Goal: Task Accomplishment & Management: Manage account settings

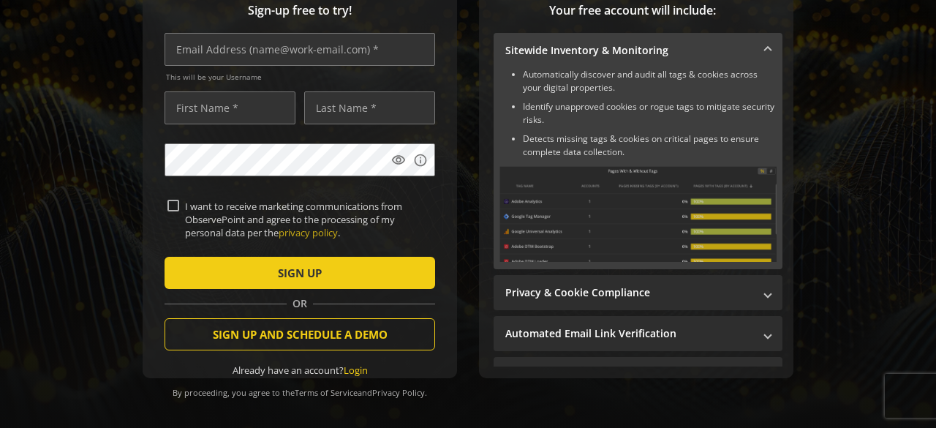
scroll to position [225, 0]
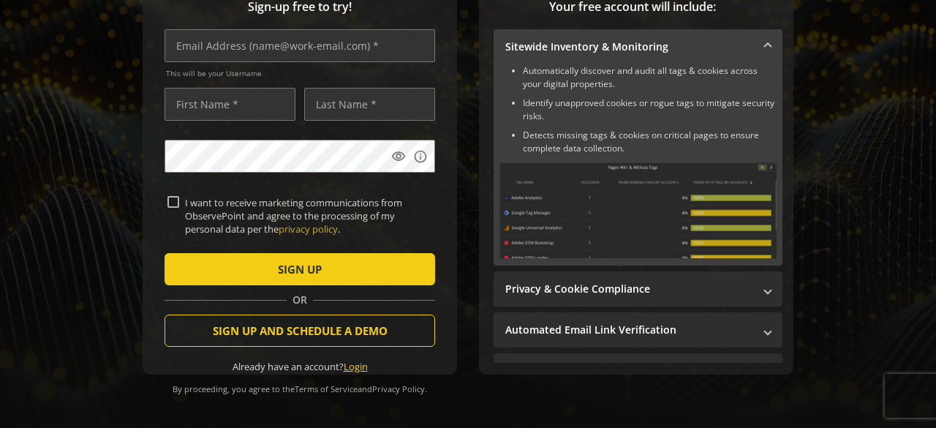
click at [355, 365] on link "Login" at bounding box center [356, 366] width 24 height 13
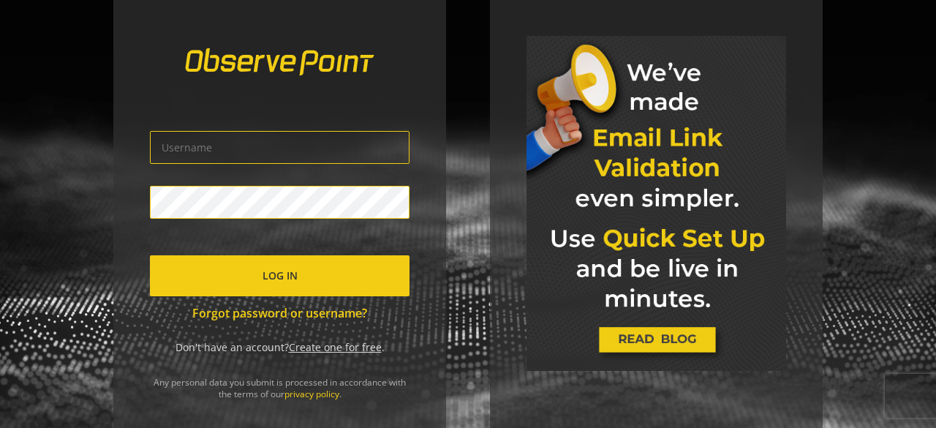
click at [312, 162] on input "text" at bounding box center [280, 147] width 260 height 33
click at [307, 310] on link "Forgot password or username?" at bounding box center [280, 313] width 260 height 17
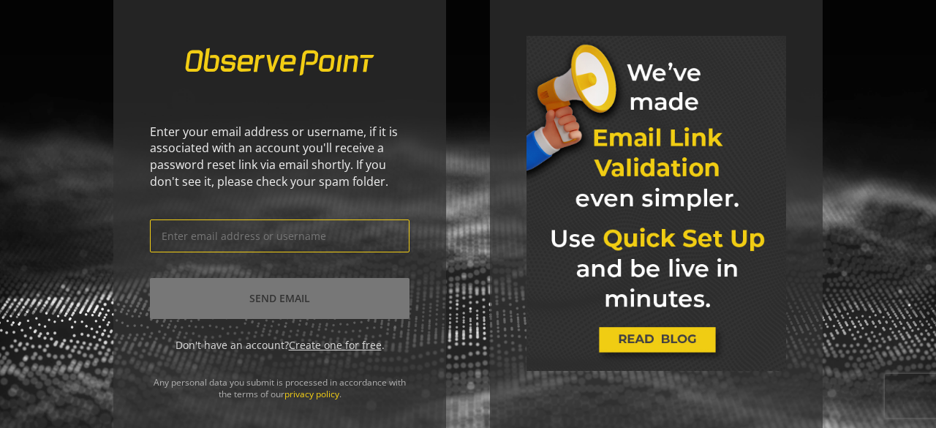
click at [326, 242] on input "text" at bounding box center [280, 235] width 260 height 33
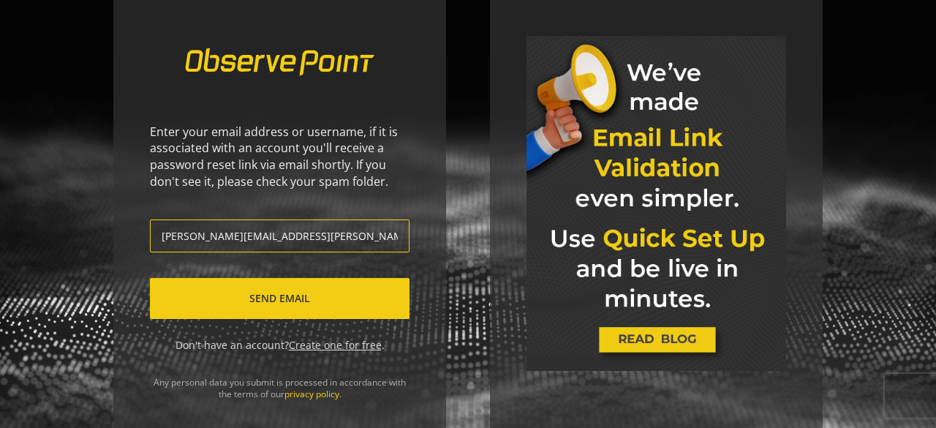
type input "[PERSON_NAME][EMAIL_ADDRESS][PERSON_NAME][DOMAIN_NAME]"
click at [292, 293] on span "Send Email" at bounding box center [279, 298] width 61 height 26
